Goal: Transaction & Acquisition: Obtain resource

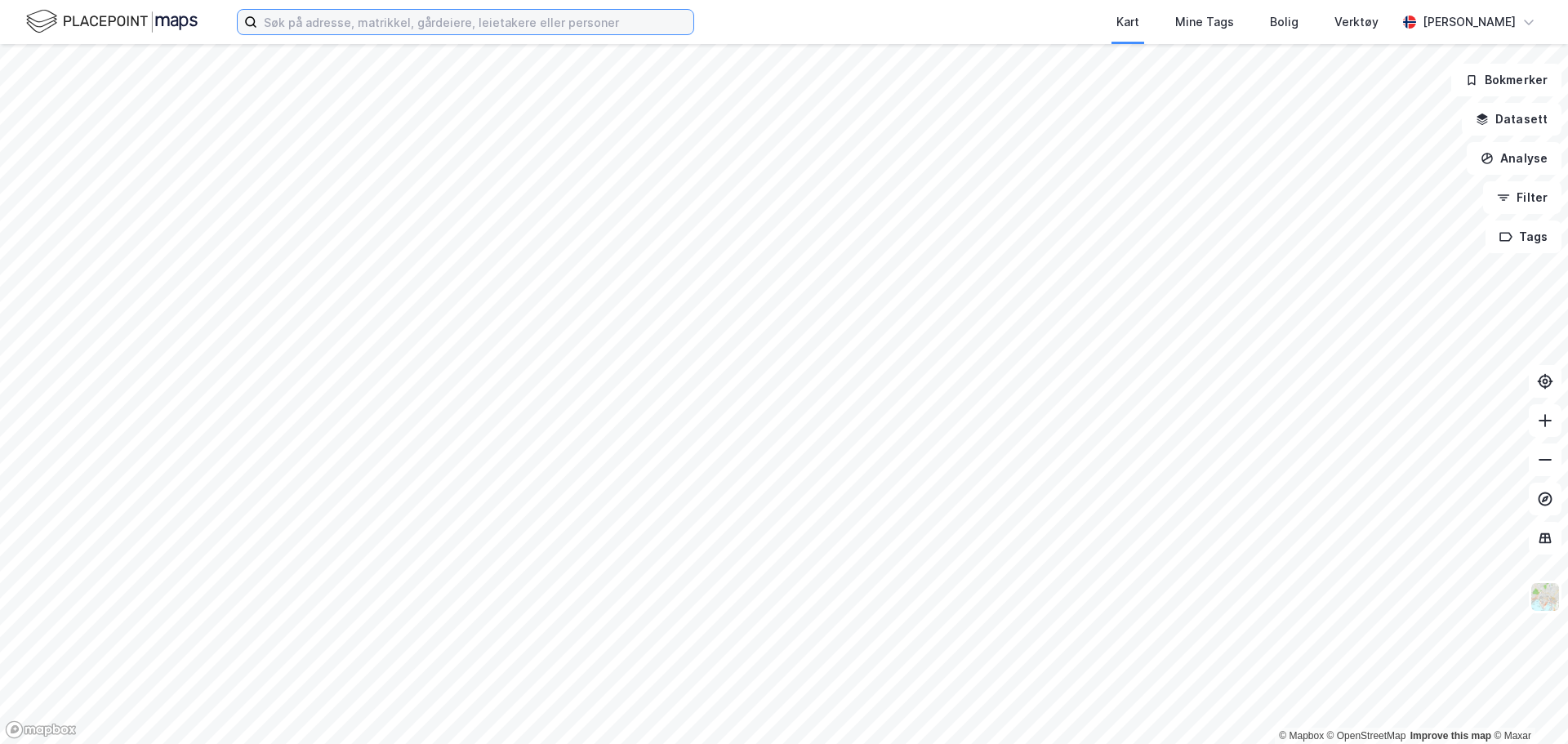
click at [388, 32] on input at bounding box center [475, 21] width 436 height 24
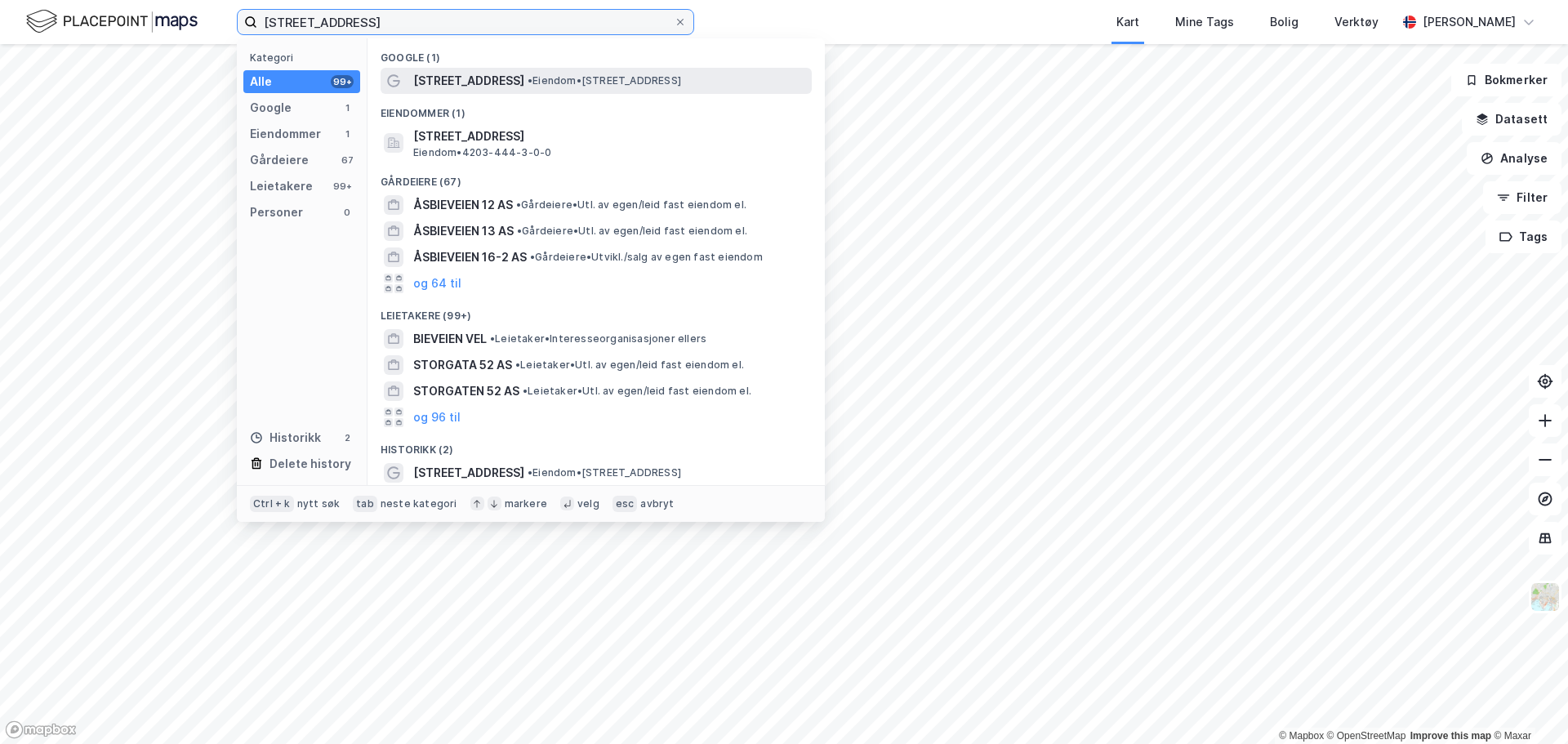
type input "[STREET_ADDRESS]"
click at [565, 72] on div "[STREET_ADDRESS] • Eiendom • [STREET_ADDRESS]" at bounding box center [611, 81] width 395 height 19
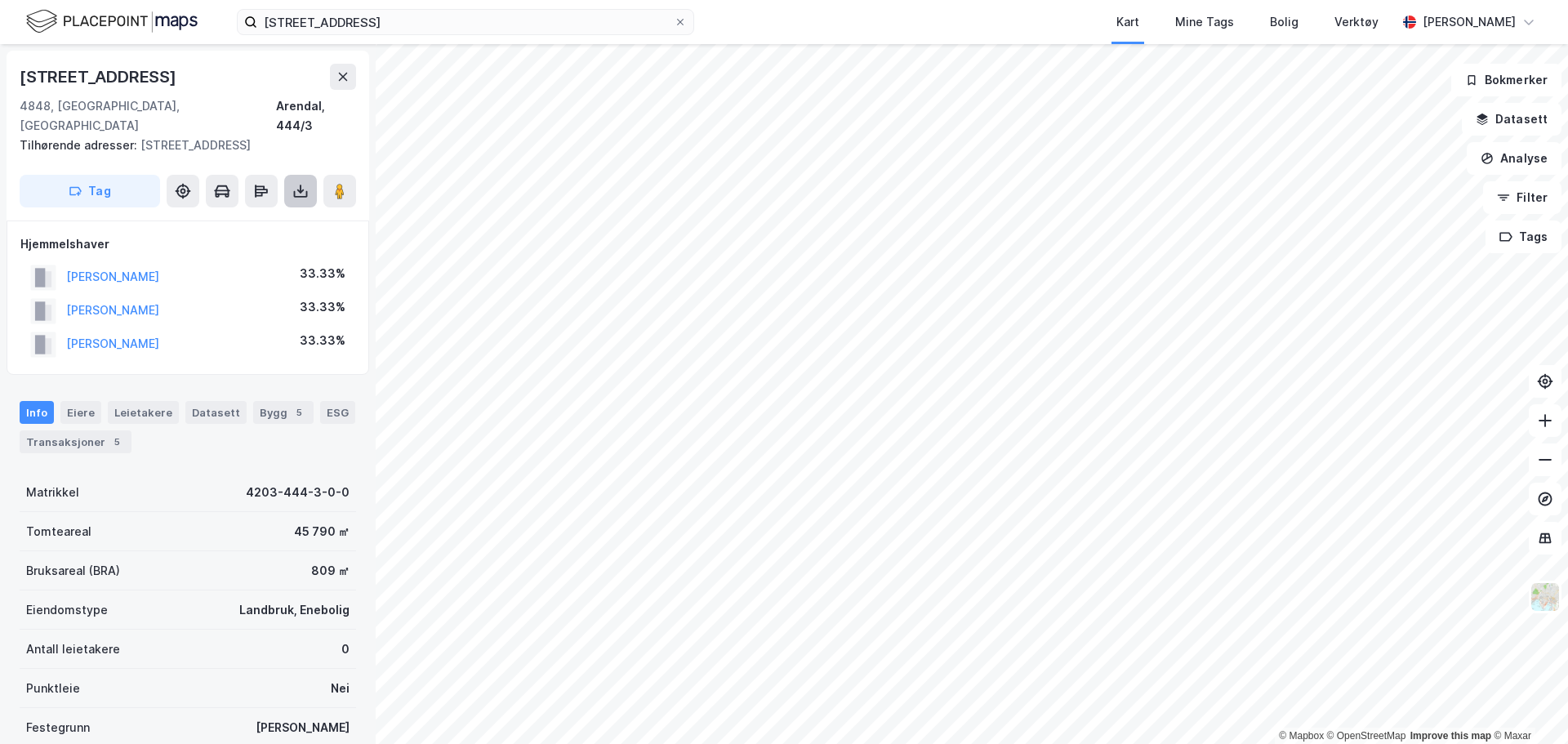
click at [303, 188] on icon at bounding box center [301, 190] width 7 height 4
click at [262, 217] on div "Last ned grunnbok" at bounding box center [219, 224] width 95 height 14
